Goal: Complete application form: Complete application form

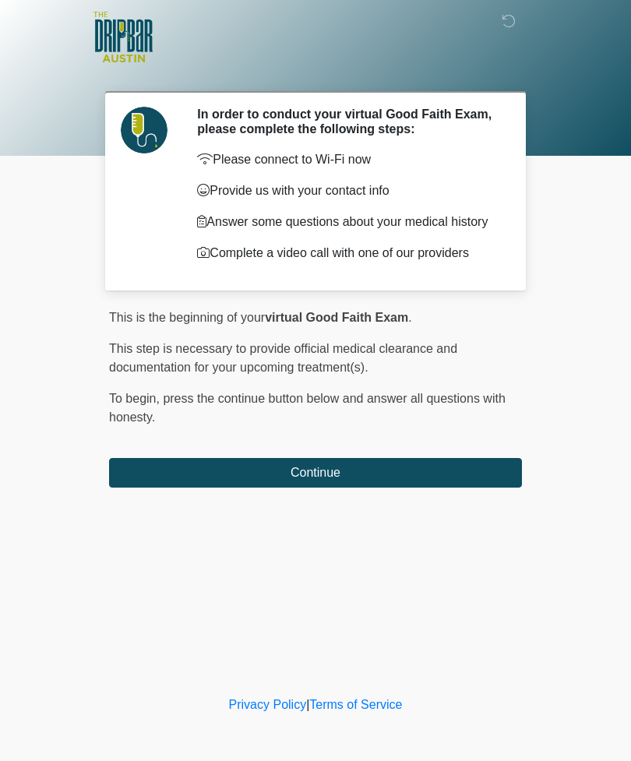
click at [404, 479] on button "Continue" at bounding box center [315, 473] width 413 height 30
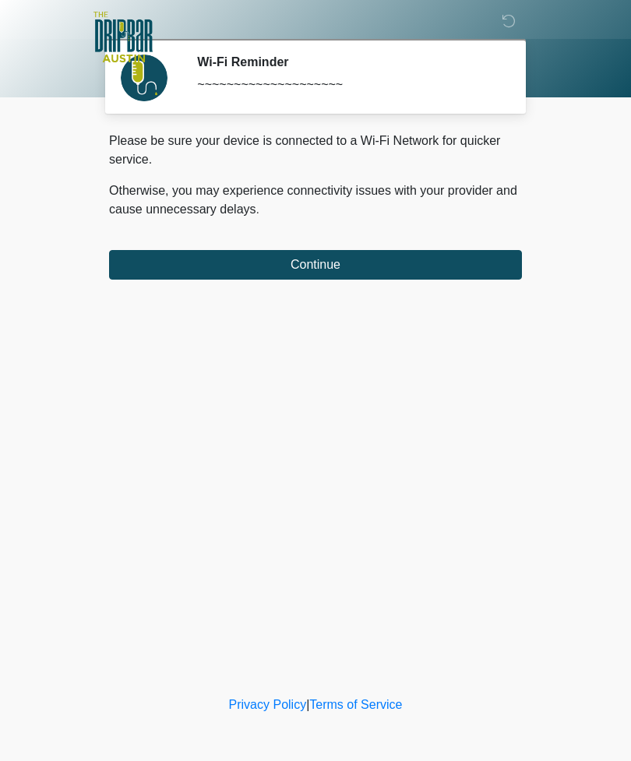
click at [437, 263] on button "Continue" at bounding box center [315, 265] width 413 height 30
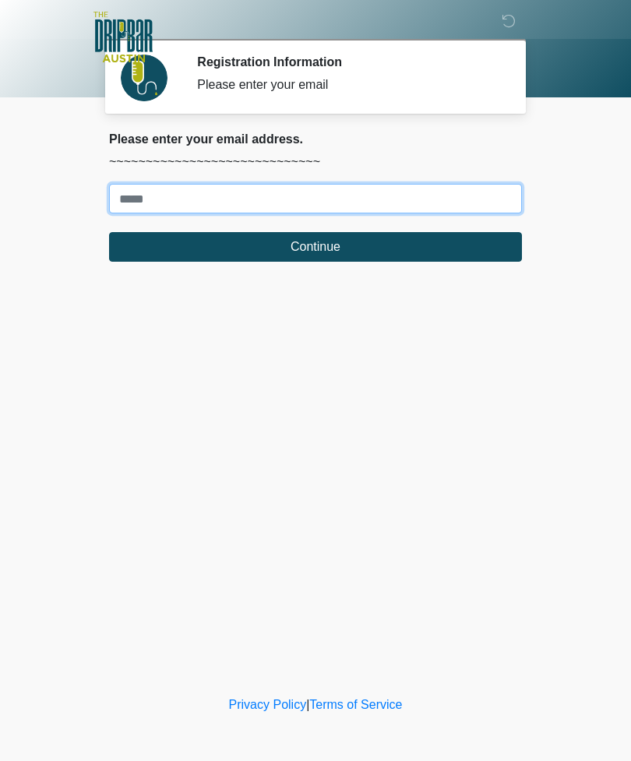
click at [173, 201] on input "Where should we email your treatment plan?" at bounding box center [315, 199] width 413 height 30
type input "**********"
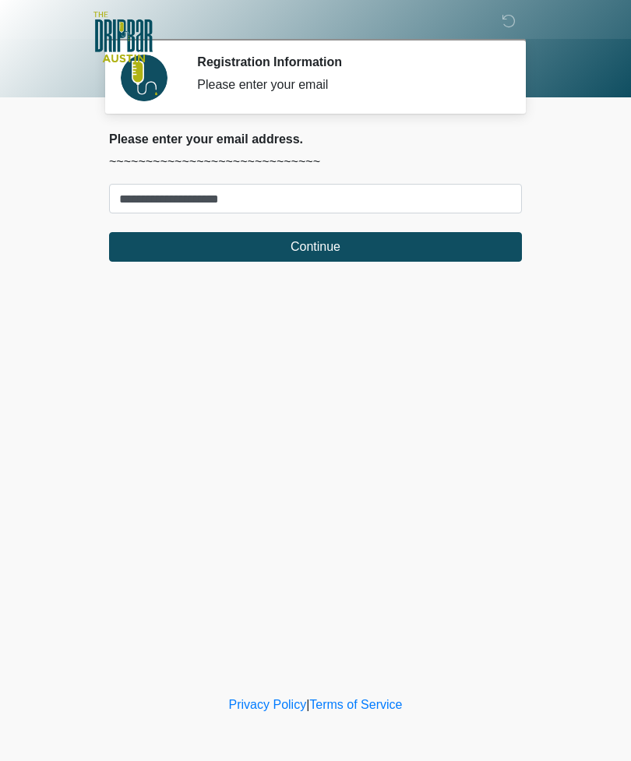
click at [347, 236] on button "Continue" at bounding box center [315, 247] width 413 height 30
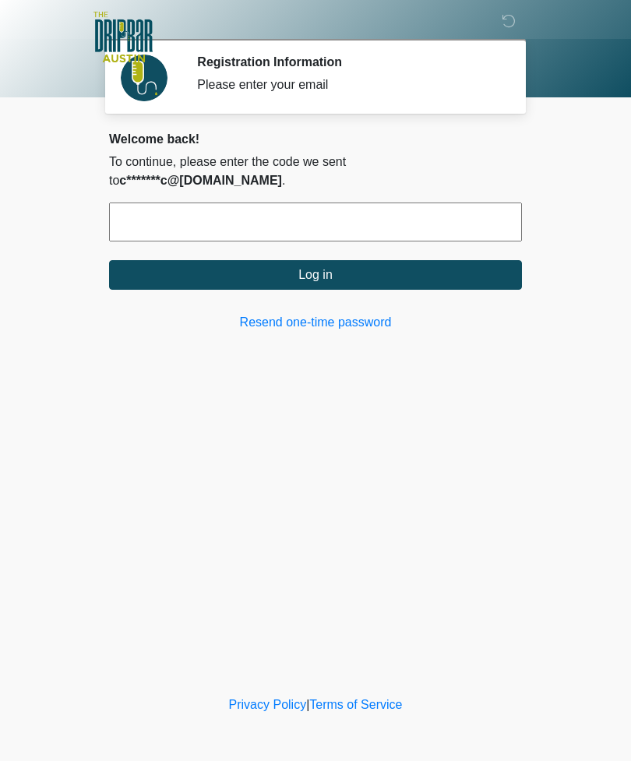
click at [282, 206] on input "text" at bounding box center [315, 222] width 413 height 39
type input "******"
click at [362, 260] on button "Log in" at bounding box center [315, 275] width 413 height 30
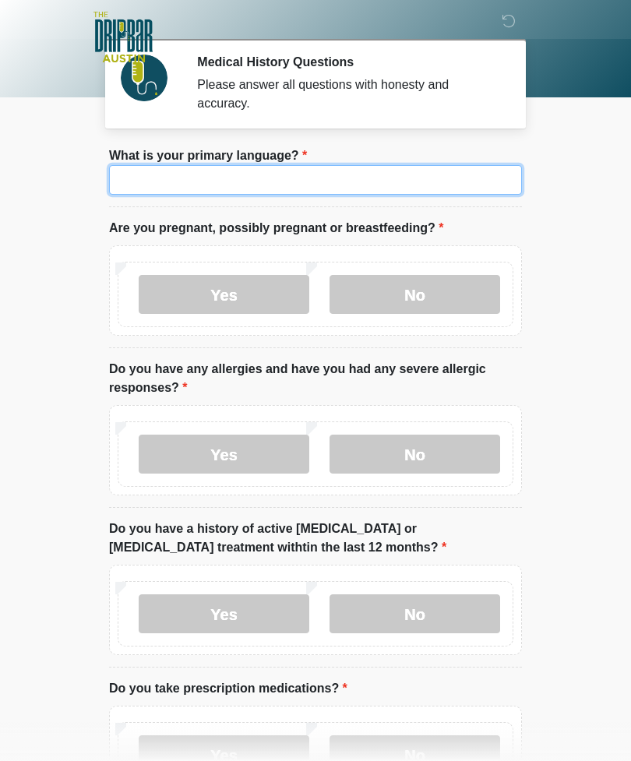
click at [401, 186] on input "What is your primary language?" at bounding box center [315, 180] width 413 height 30
type input "*******"
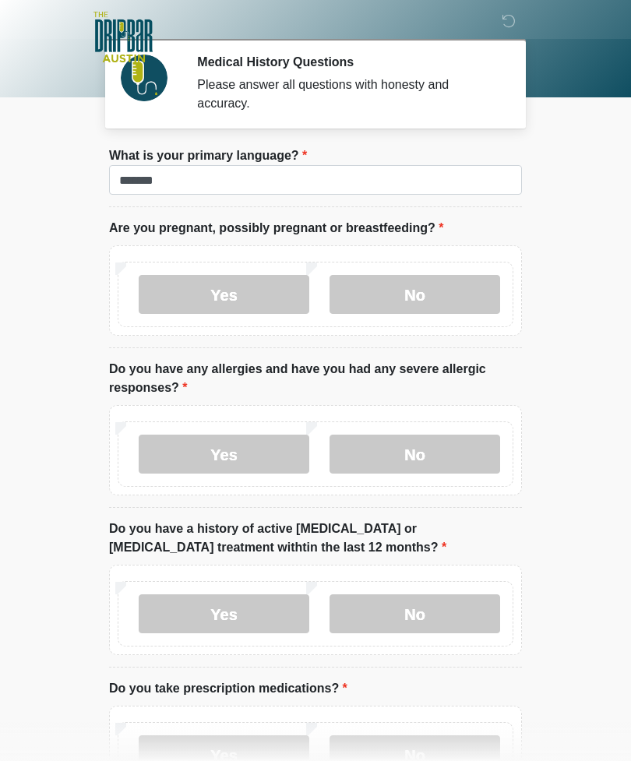
click at [432, 296] on label "No" at bounding box center [415, 294] width 171 height 39
click at [425, 457] on label "No" at bounding box center [415, 454] width 171 height 39
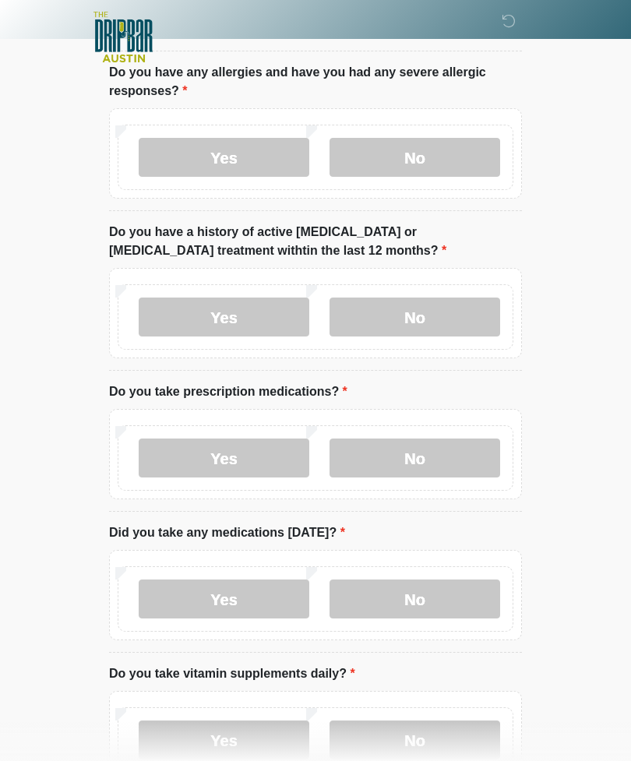
scroll to position [311, 0]
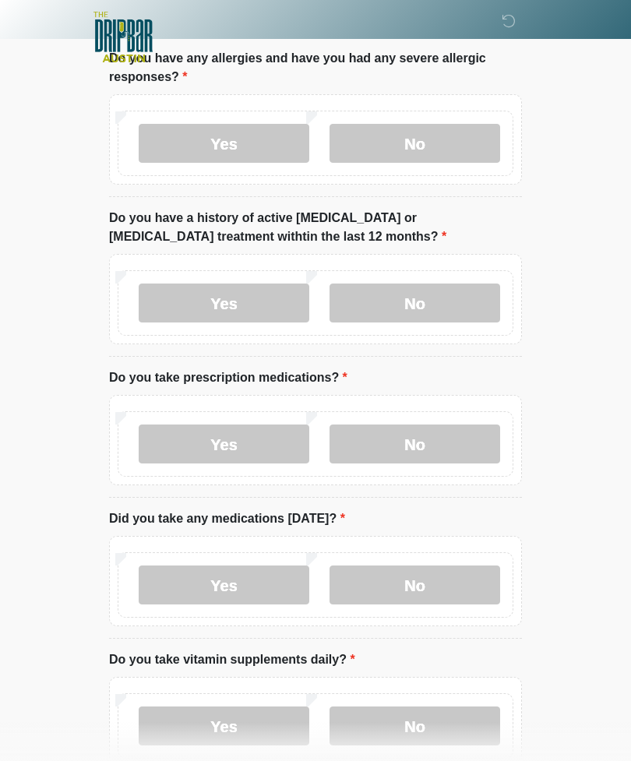
click at [431, 308] on label "No" at bounding box center [415, 303] width 171 height 39
click at [428, 450] on label "No" at bounding box center [415, 444] width 171 height 39
click at [442, 589] on label "No" at bounding box center [415, 585] width 171 height 39
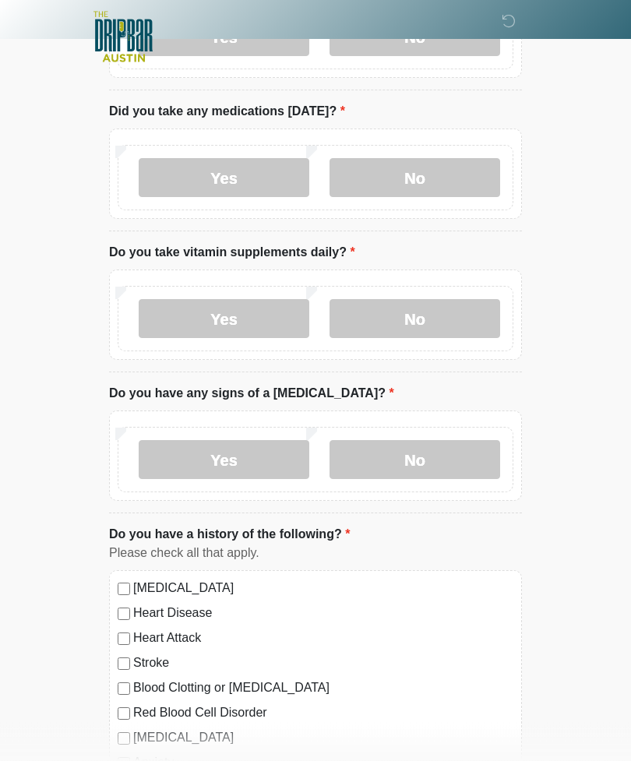
scroll to position [740, 0]
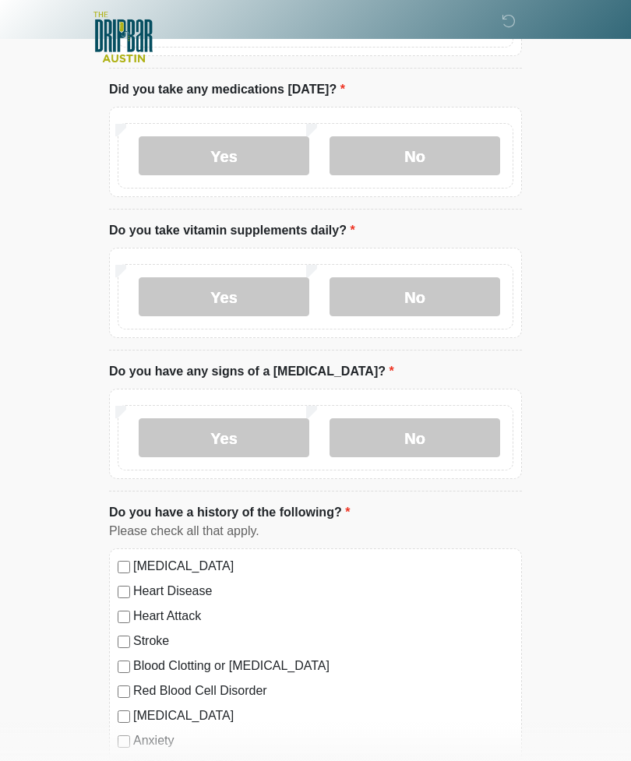
click at [243, 296] on label "Yes" at bounding box center [224, 296] width 171 height 39
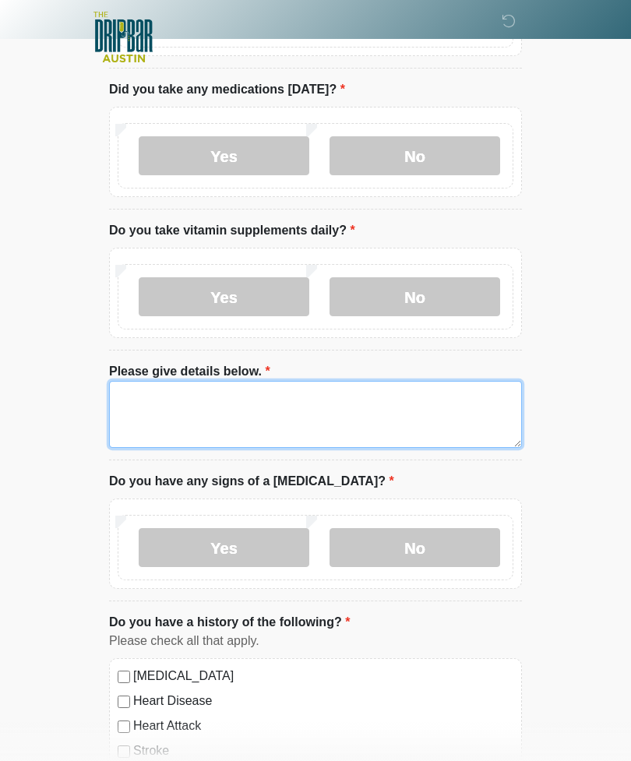
click at [151, 409] on textarea "Please give details below." at bounding box center [315, 414] width 413 height 67
type textarea "**********"
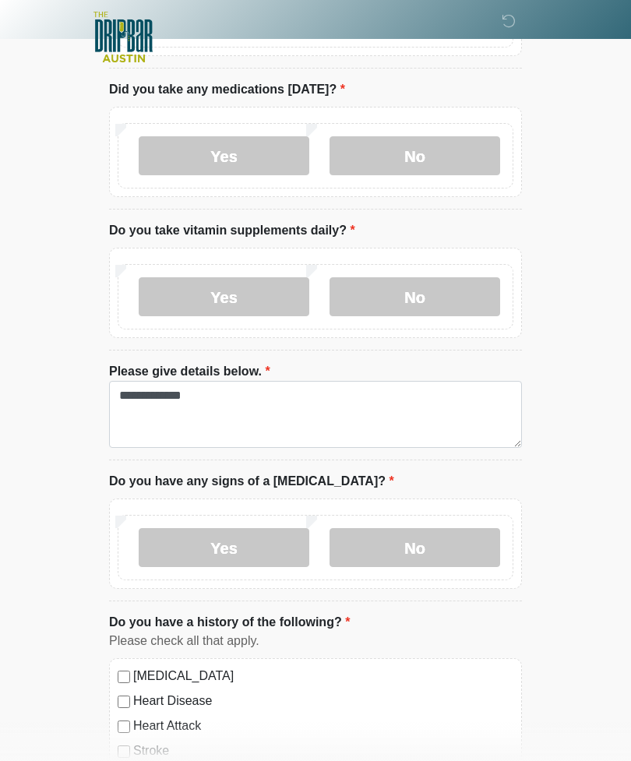
click at [426, 549] on label "No" at bounding box center [415, 547] width 171 height 39
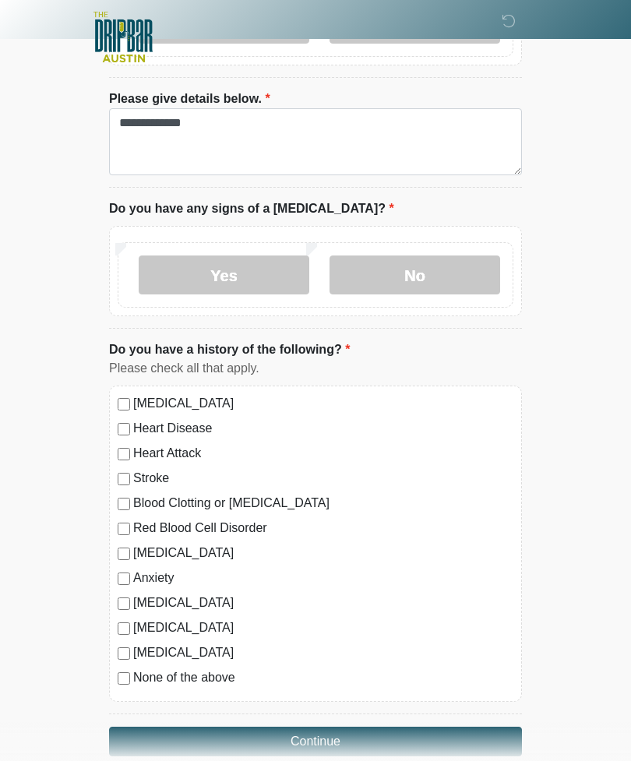
scroll to position [1038, 0]
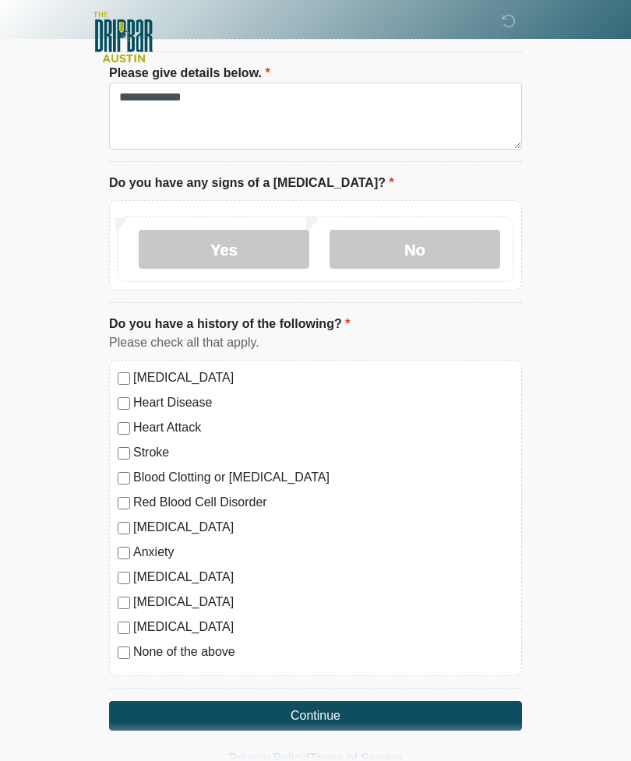
click at [396, 719] on button "Continue" at bounding box center [315, 716] width 413 height 30
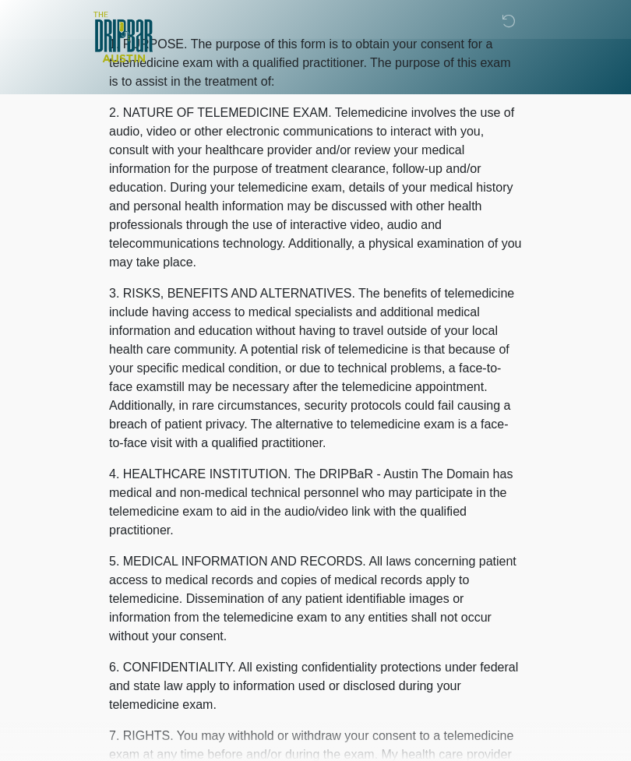
scroll to position [0, 0]
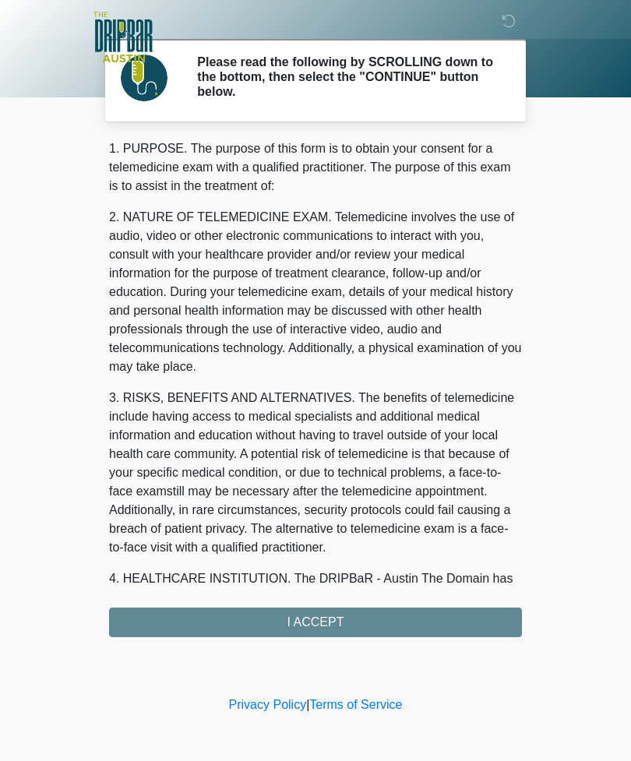
click at [371, 628] on div "1. PURPOSE. The purpose of this form is to obtain your consent for a telemedici…" at bounding box center [315, 388] width 413 height 498
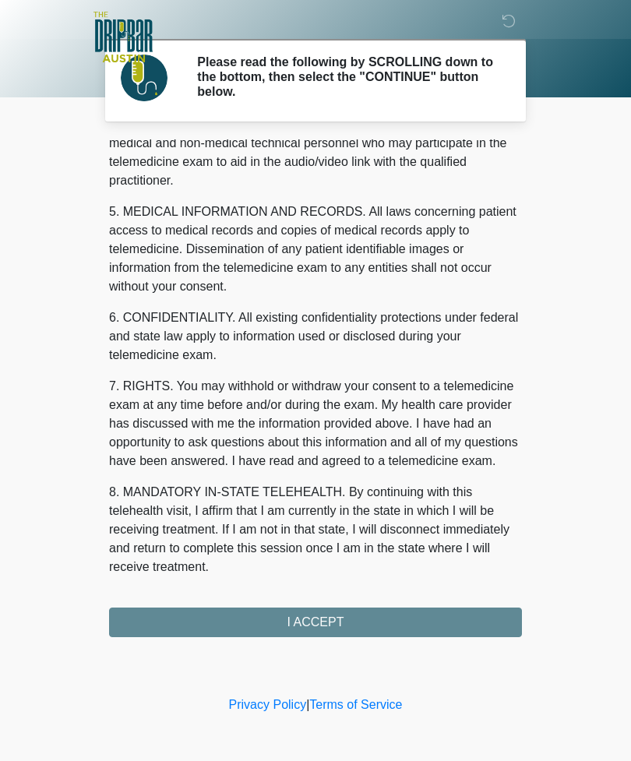
scroll to position [473, 0]
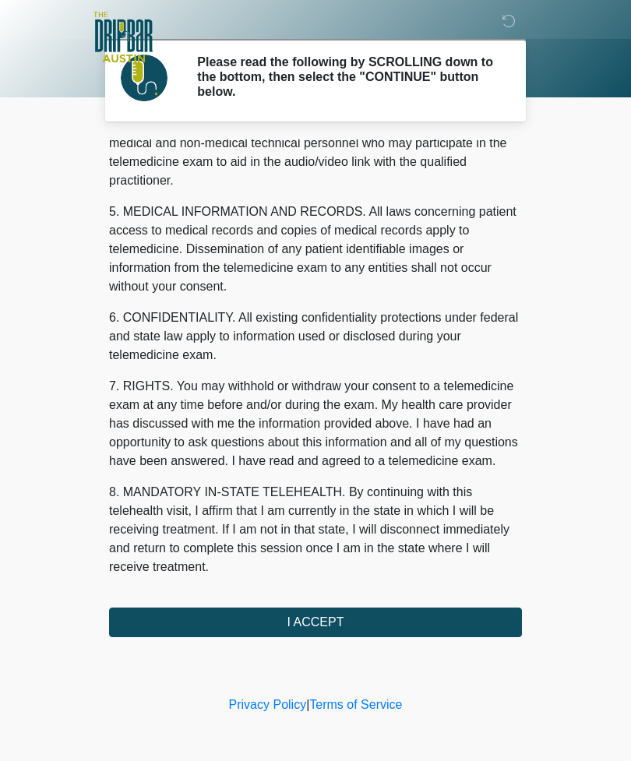
click at [335, 627] on button "I ACCEPT" at bounding box center [315, 623] width 413 height 30
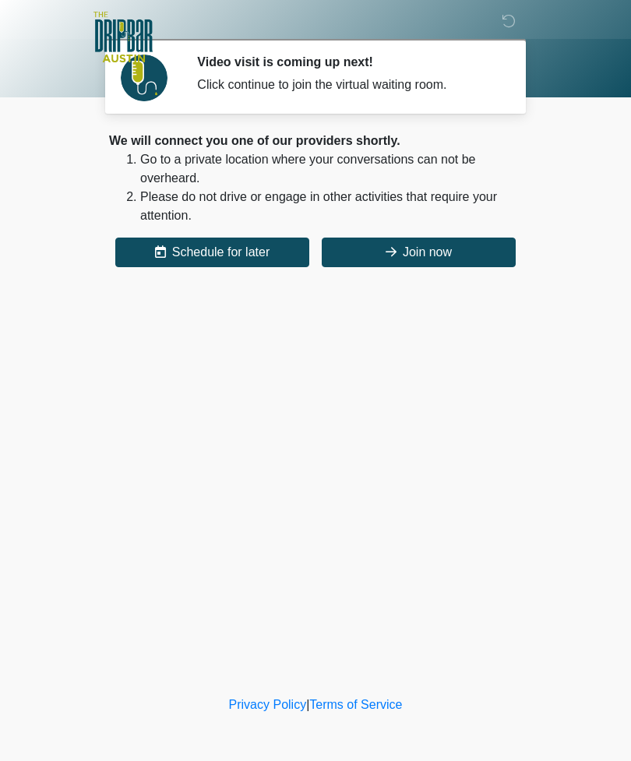
click at [432, 256] on button "Join now" at bounding box center [419, 253] width 194 height 30
